Goal: Task Accomplishment & Management: Use online tool/utility

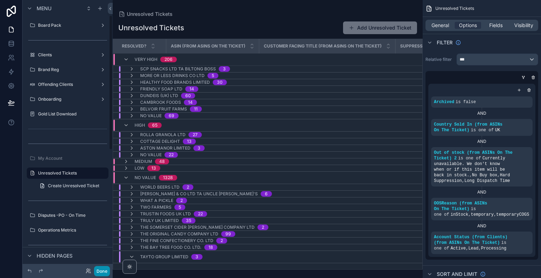
scroll to position [31, 0]
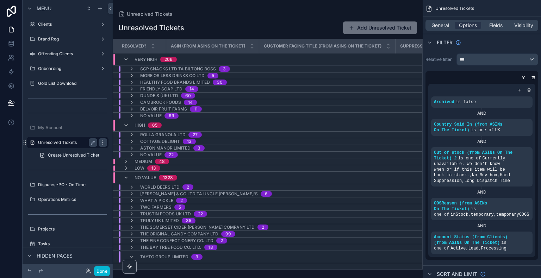
click at [100, 144] on icon "scrollable content" at bounding box center [103, 143] width 6 height 6
click at [101, 143] on icon "scrollable content" at bounding box center [103, 143] width 6 height 6
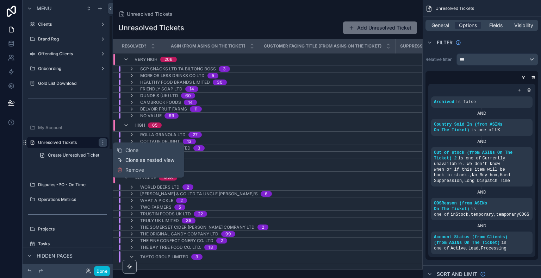
click at [135, 160] on span "Clone as nested view" at bounding box center [149, 160] width 49 height 7
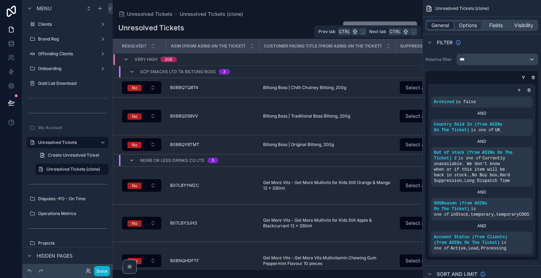
click at [442, 27] on span "General" at bounding box center [440, 25] width 18 height 7
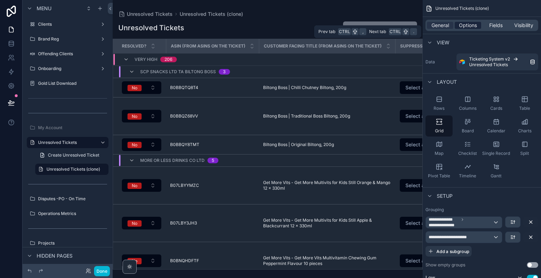
click at [458, 27] on div "Options" at bounding box center [468, 25] width 26 height 7
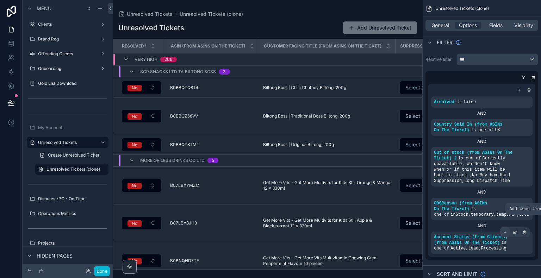
click at [506, 230] on icon "scrollable content" at bounding box center [505, 232] width 4 height 4
click at [486, 265] on div "Add a filter" at bounding box center [481, 270] width 101 height 11
click at [515, 265] on icon "scrollable content" at bounding box center [515, 265] width 1 height 1
click at [513, 265] on icon "scrollable content" at bounding box center [514, 266] width 2 height 2
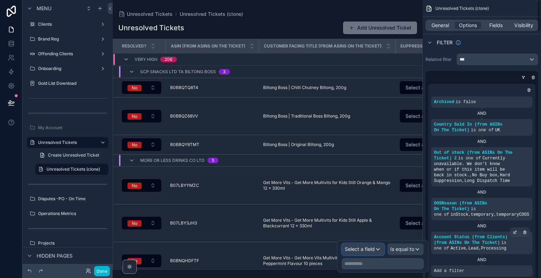
click at [368, 253] on div "Select a field" at bounding box center [363, 249] width 42 height 11
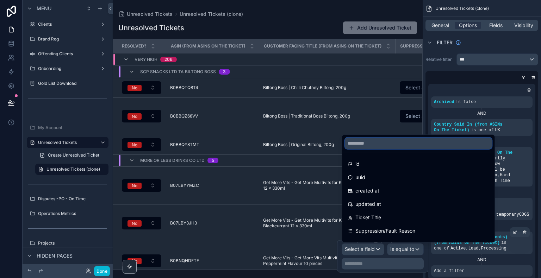
click at [369, 142] on input "text" at bounding box center [418, 143] width 147 height 11
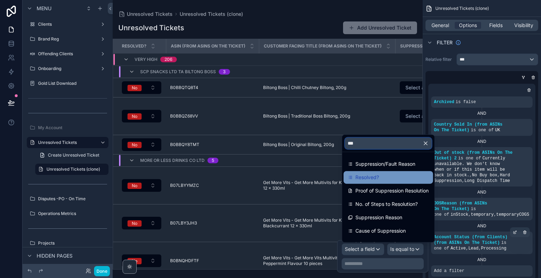
type input "***"
click at [387, 176] on div "Resolved?" at bounding box center [388, 177] width 81 height 8
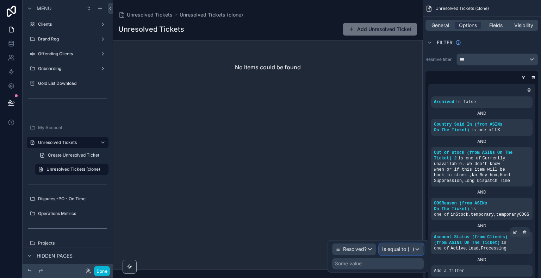
click at [392, 251] on span "Is equal to (=)" at bounding box center [398, 249] width 32 height 7
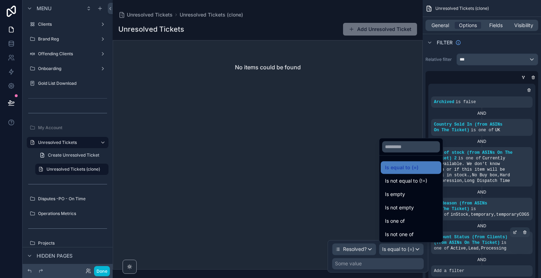
click at [376, 268] on div at bounding box center [377, 256] width 101 height 32
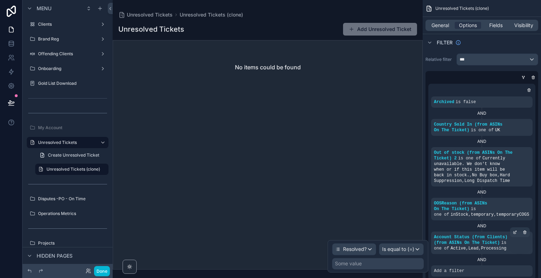
click at [376, 268] on div "Some value" at bounding box center [378, 263] width 92 height 11
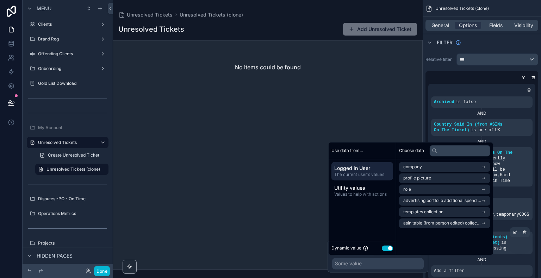
click at [389, 246] on button "Use setting" at bounding box center [387, 248] width 11 height 6
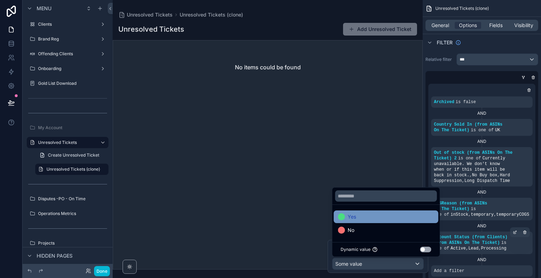
click at [350, 218] on span "Yes" at bounding box center [352, 217] width 8 height 8
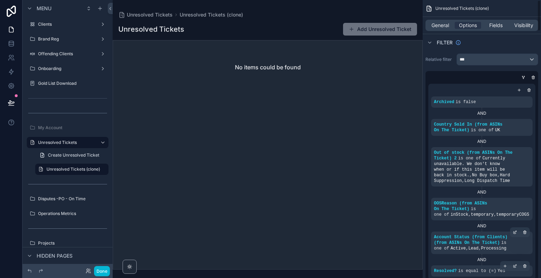
click at [475, 265] on div "Resolved? is equal to (=) Yes" at bounding box center [481, 270] width 101 height 11
click at [75, 144] on label "Unresolved Tickets" at bounding box center [66, 143] width 56 height 6
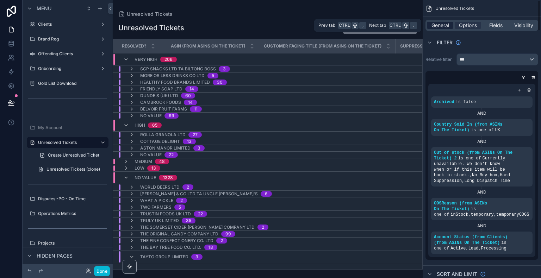
click at [436, 27] on span "General" at bounding box center [440, 25] width 18 height 7
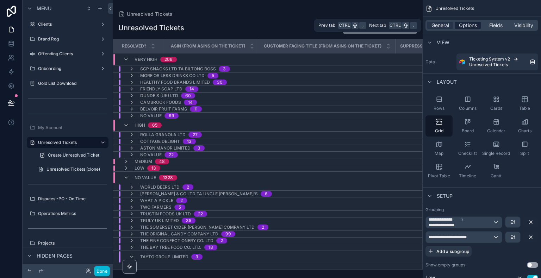
click at [458, 25] on div "Options" at bounding box center [468, 25] width 26 height 7
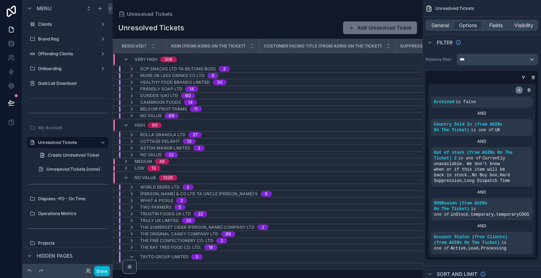
click at [519, 89] on icon "scrollable content" at bounding box center [519, 90] width 4 height 4
click at [468, 265] on div "Add a filter" at bounding box center [481, 270] width 101 height 11
click at [515, 261] on div "scrollable content" at bounding box center [515, 266] width 10 height 10
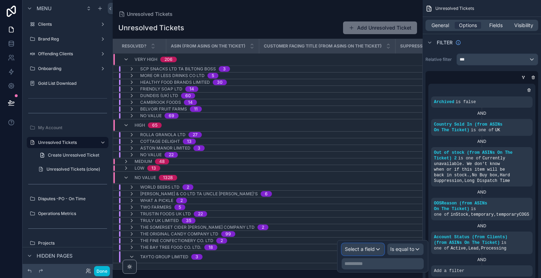
click at [375, 248] on div "Select a field" at bounding box center [363, 249] width 42 height 11
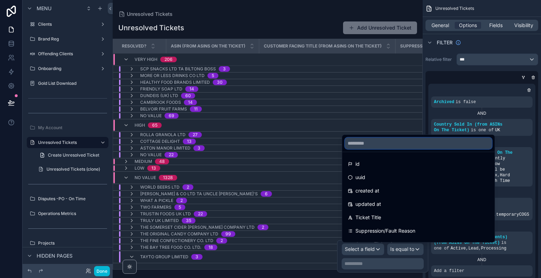
click at [388, 146] on input "text" at bounding box center [418, 143] width 147 height 11
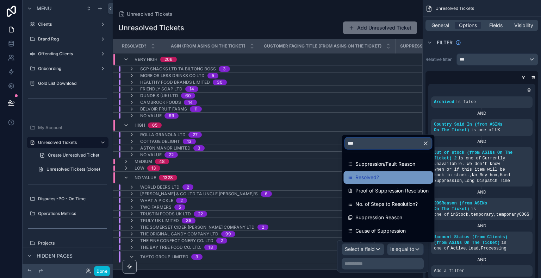
type input "***"
click at [377, 182] on div "Resolved?" at bounding box center [387, 177] width 89 height 13
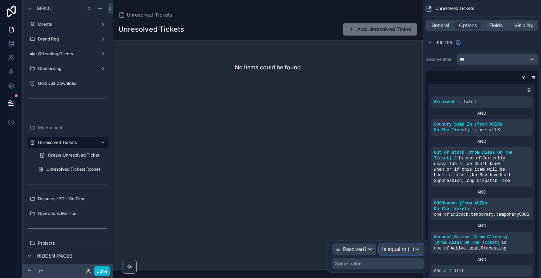
click at [394, 250] on span "Is equal to (=)" at bounding box center [398, 249] width 32 height 7
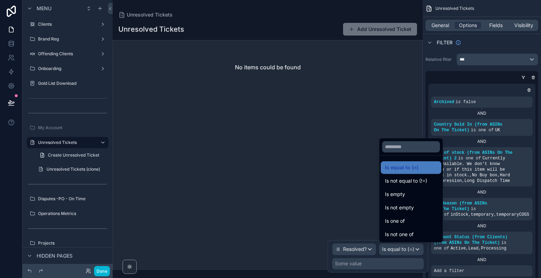
click at [379, 265] on div at bounding box center [377, 256] width 101 height 32
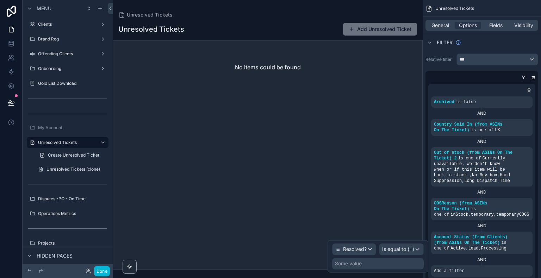
click at [379, 265] on div "Some value" at bounding box center [378, 263] width 92 height 11
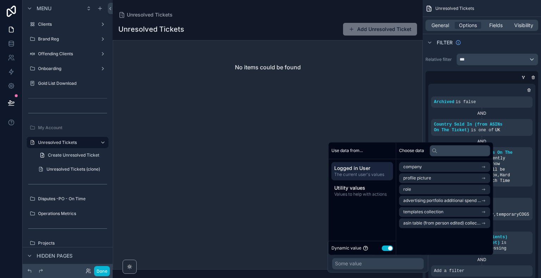
click at [391, 246] on button "Use setting" at bounding box center [387, 248] width 11 height 6
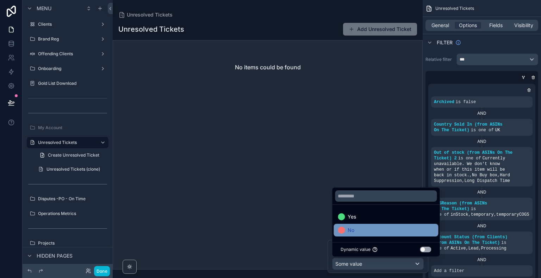
click at [347, 230] on div "No" at bounding box center [346, 230] width 17 height 8
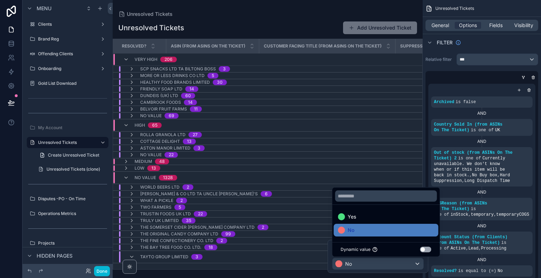
click at [501, 254] on div "AND" at bounding box center [481, 259] width 101 height 11
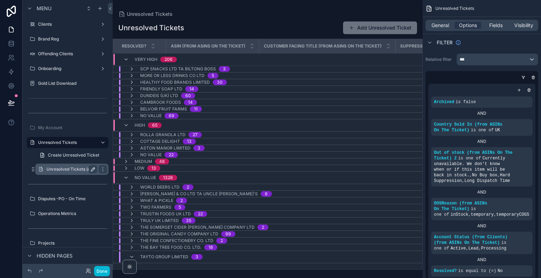
click at [95, 171] on icon "scrollable content" at bounding box center [93, 170] width 6 height 6
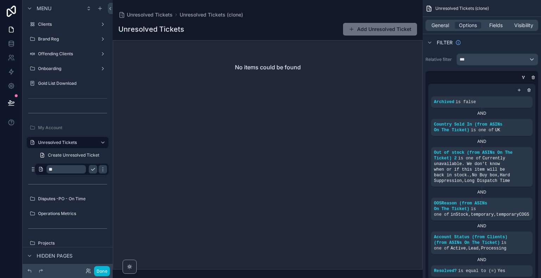
type input "*"
type input "**********"
click at [100, 169] on icon "scrollable content" at bounding box center [103, 170] width 6 height 6
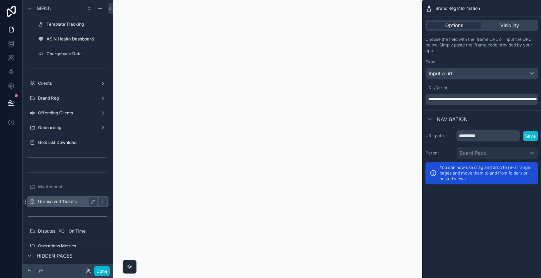
click at [70, 204] on label "Unresolved Tickets" at bounding box center [66, 202] width 56 height 6
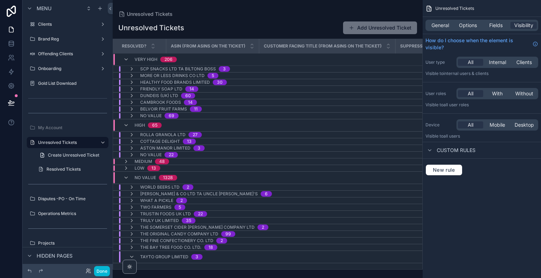
click at [12, 104] on icon at bounding box center [11, 102] width 7 height 7
click at [10, 104] on icon at bounding box center [11, 103] width 6 height 4
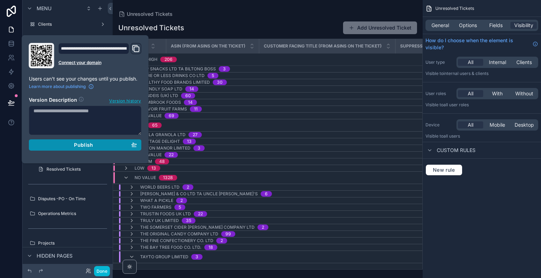
click at [68, 142] on div "Publish" at bounding box center [85, 145] width 104 height 6
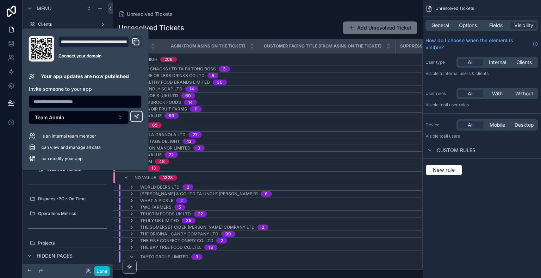
click at [8, 155] on div at bounding box center [11, 139] width 23 height 278
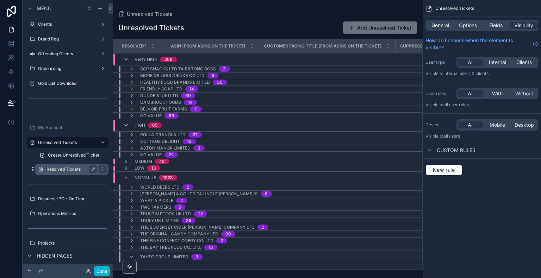
click at [76, 169] on label "Resolved Tickets" at bounding box center [70, 170] width 48 height 6
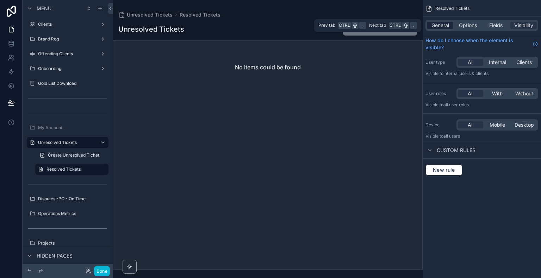
click at [439, 28] on span "General" at bounding box center [440, 25] width 18 height 7
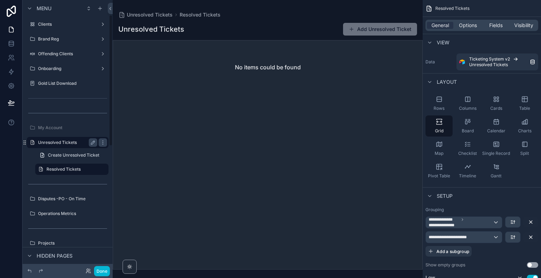
click at [65, 142] on label "Unresolved Tickets" at bounding box center [66, 143] width 56 height 6
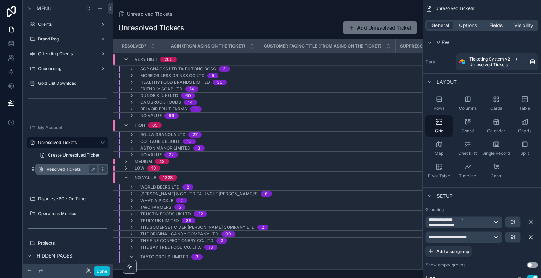
click at [64, 169] on label "Resolved Tickets" at bounding box center [70, 170] width 48 height 6
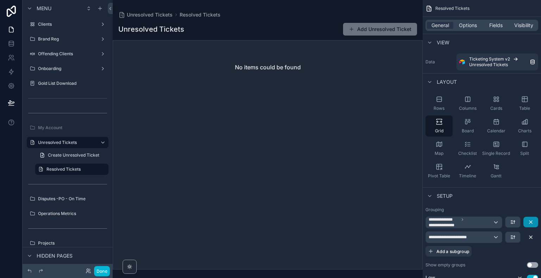
click at [535, 221] on button "scrollable content" at bounding box center [530, 222] width 15 height 11
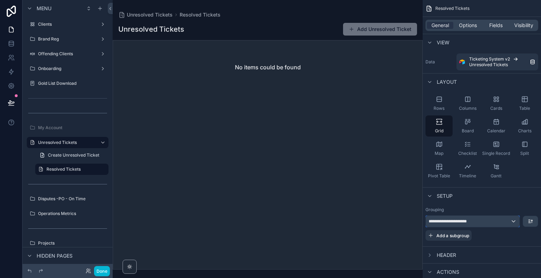
click at [513, 221] on div "**********" at bounding box center [473, 221] width 94 height 11
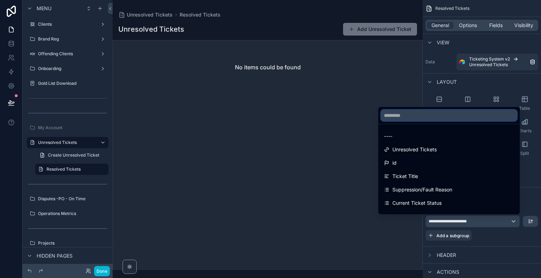
click at [434, 120] on input "text" at bounding box center [449, 115] width 136 height 11
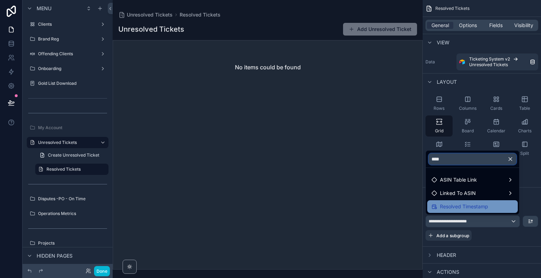
type input "****"
click at [469, 207] on span "Resolved Timestamp" at bounding box center [464, 206] width 48 height 8
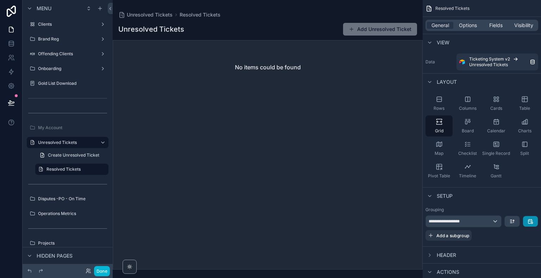
click at [533, 220] on button "scrollable content" at bounding box center [530, 221] width 15 height 11
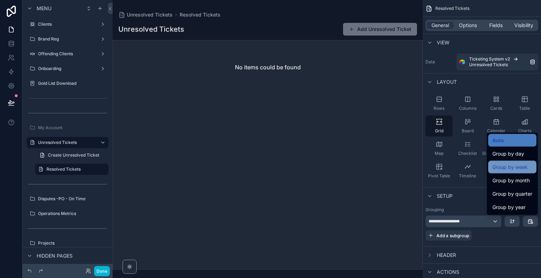
click at [517, 173] on div "Group by week" at bounding box center [512, 167] width 48 height 13
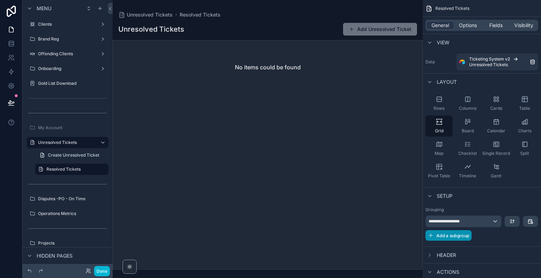
click at [454, 236] on span "Add a subgroup" at bounding box center [452, 235] width 33 height 5
click at [454, 236] on span "Choose a field" at bounding box center [444, 236] width 33 height 6
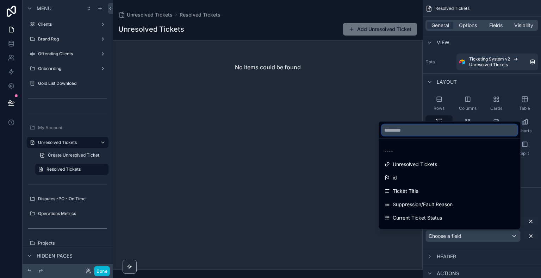
click at [430, 133] on input "text" at bounding box center [449, 130] width 136 height 11
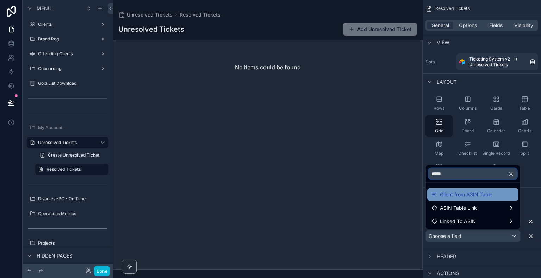
type input "*****"
click at [463, 195] on span "Client from ASIN Table" at bounding box center [466, 194] width 52 height 8
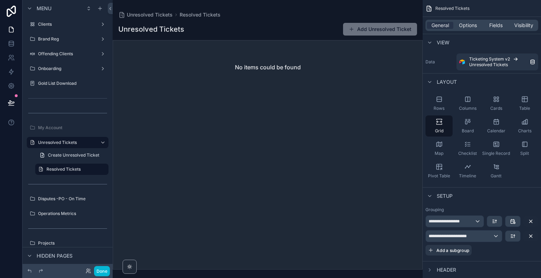
click at [463, 195] on div "Setup" at bounding box center [481, 195] width 118 height 17
click at [488, 28] on div "Fields" at bounding box center [495, 25] width 26 height 7
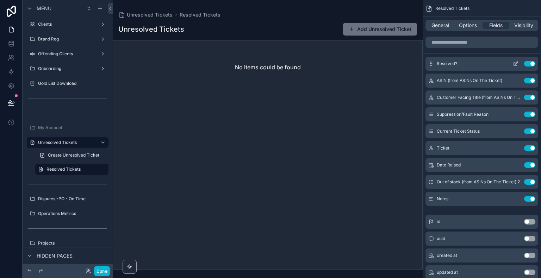
click at [514, 63] on icon "scrollable content" at bounding box center [516, 64] width 6 height 6
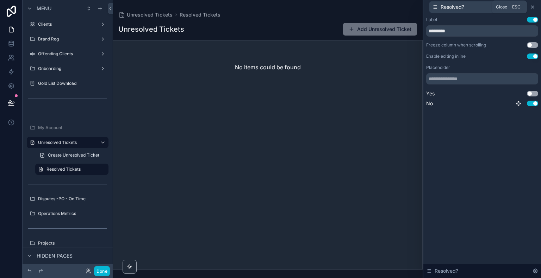
click at [532, 5] on icon at bounding box center [533, 7] width 6 height 6
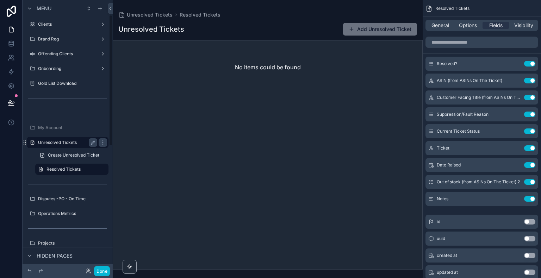
click at [80, 144] on label "Unresolved Tickets" at bounding box center [66, 143] width 56 height 6
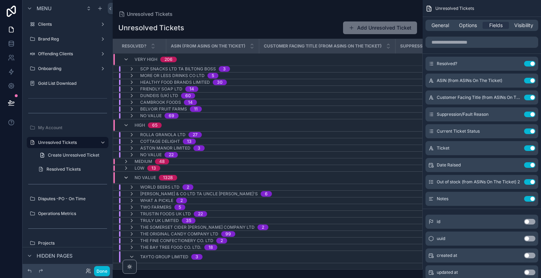
click at [125, 179] on icon "scrollable content" at bounding box center [126, 178] width 6 height 6
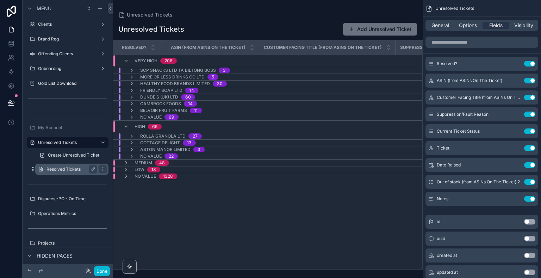
click at [64, 171] on label "Resolved Tickets" at bounding box center [70, 170] width 48 height 6
